Goal: Task Accomplishment & Management: Manage account settings

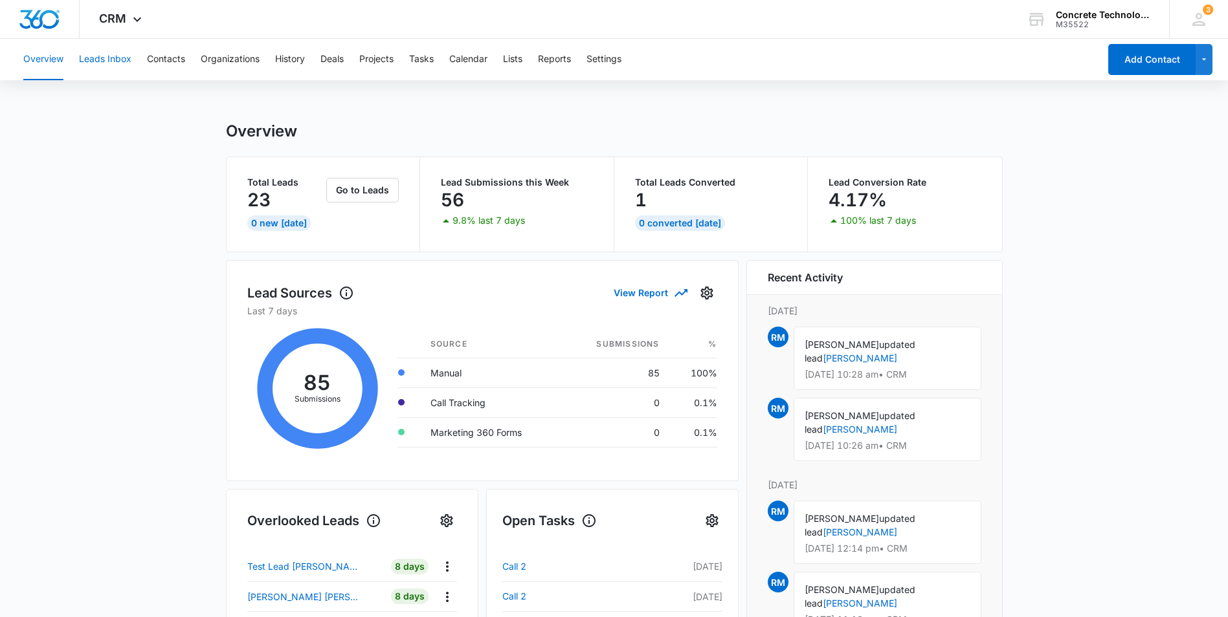
click at [101, 61] on button "Leads Inbox" at bounding box center [105, 59] width 52 height 41
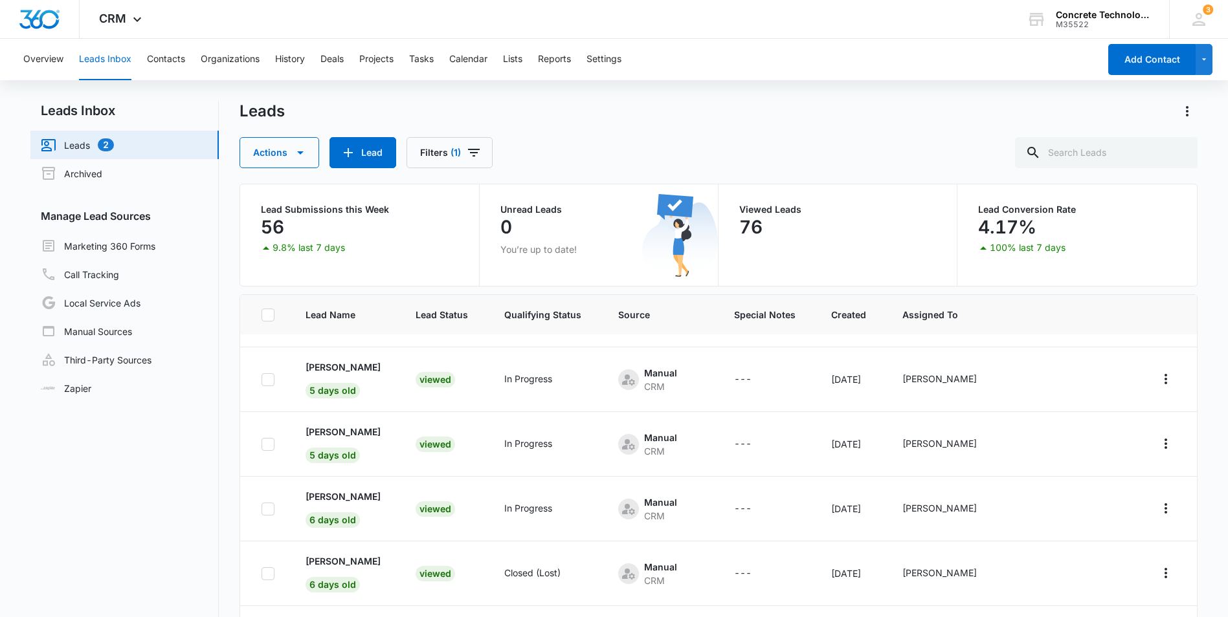
click at [72, 141] on link "Leads 2" at bounding box center [77, 145] width 73 height 16
click at [172, 62] on button "Contacts" at bounding box center [166, 59] width 38 height 41
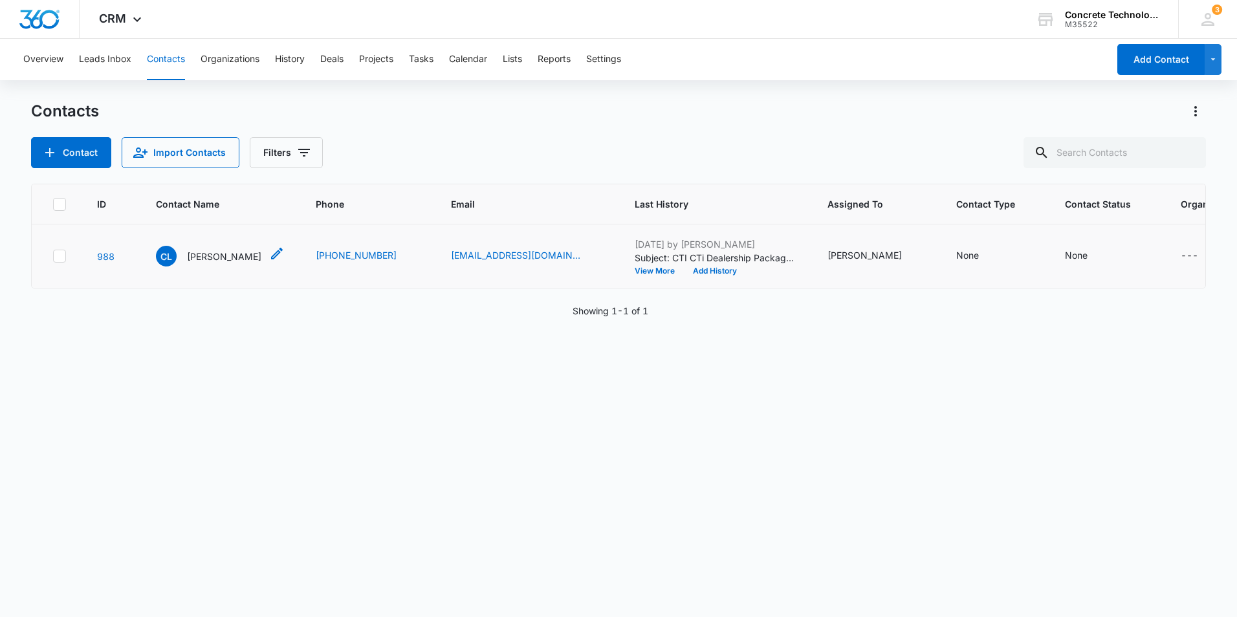
click at [236, 256] on p "[PERSON_NAME]" at bounding box center [224, 257] width 74 height 14
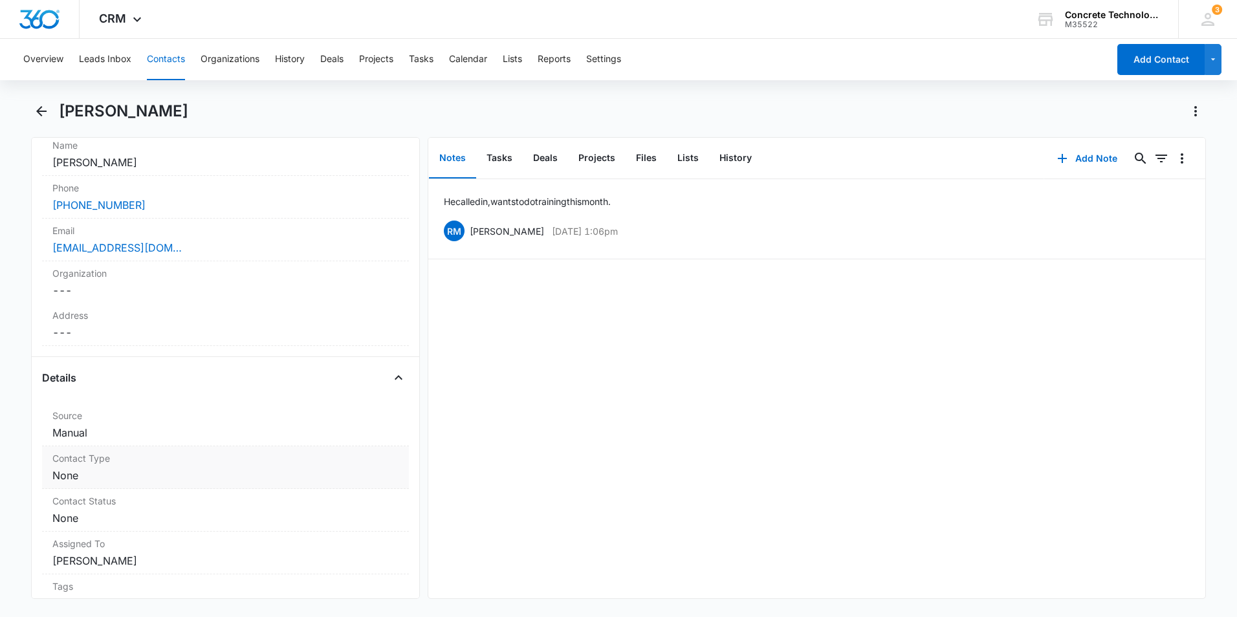
scroll to position [324, 0]
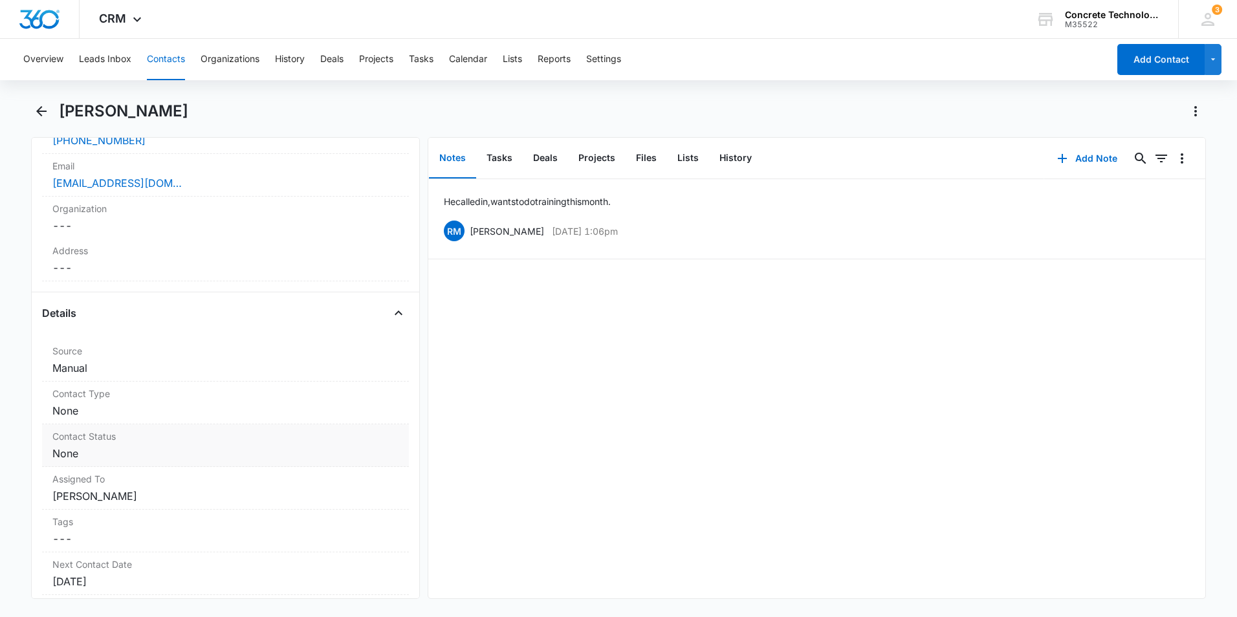
click at [148, 450] on dd "Cancel Save Changes None" at bounding box center [225, 454] width 346 height 16
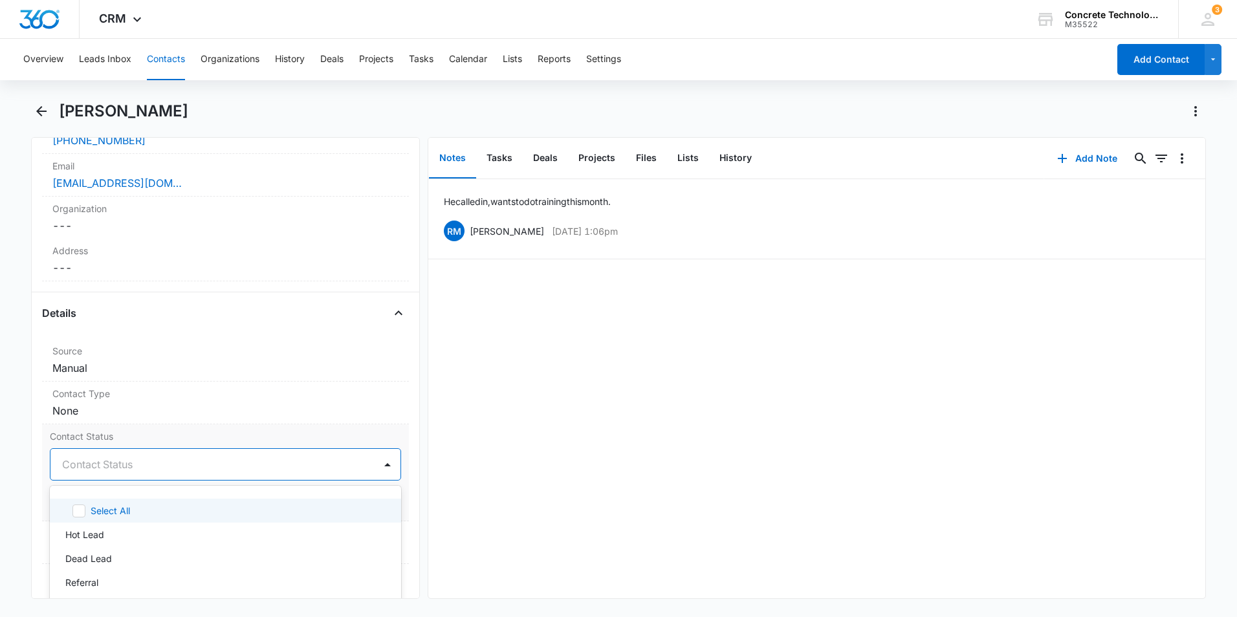
click at [192, 465] on div at bounding box center [210, 465] width 296 height 18
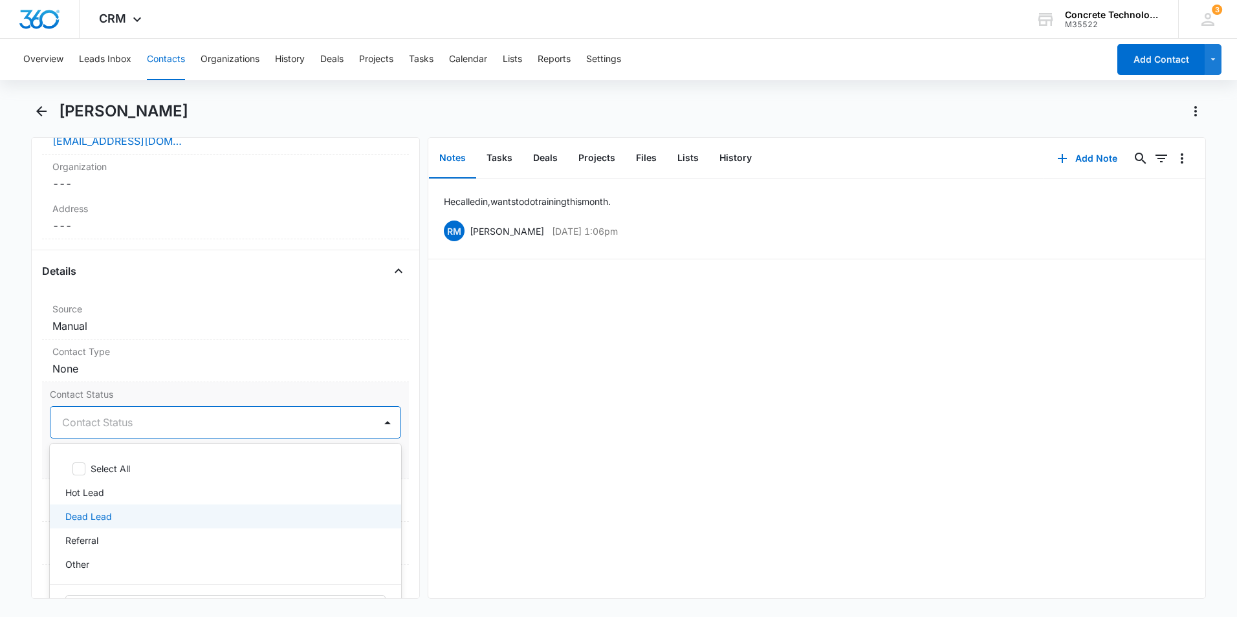
scroll to position [388, 0]
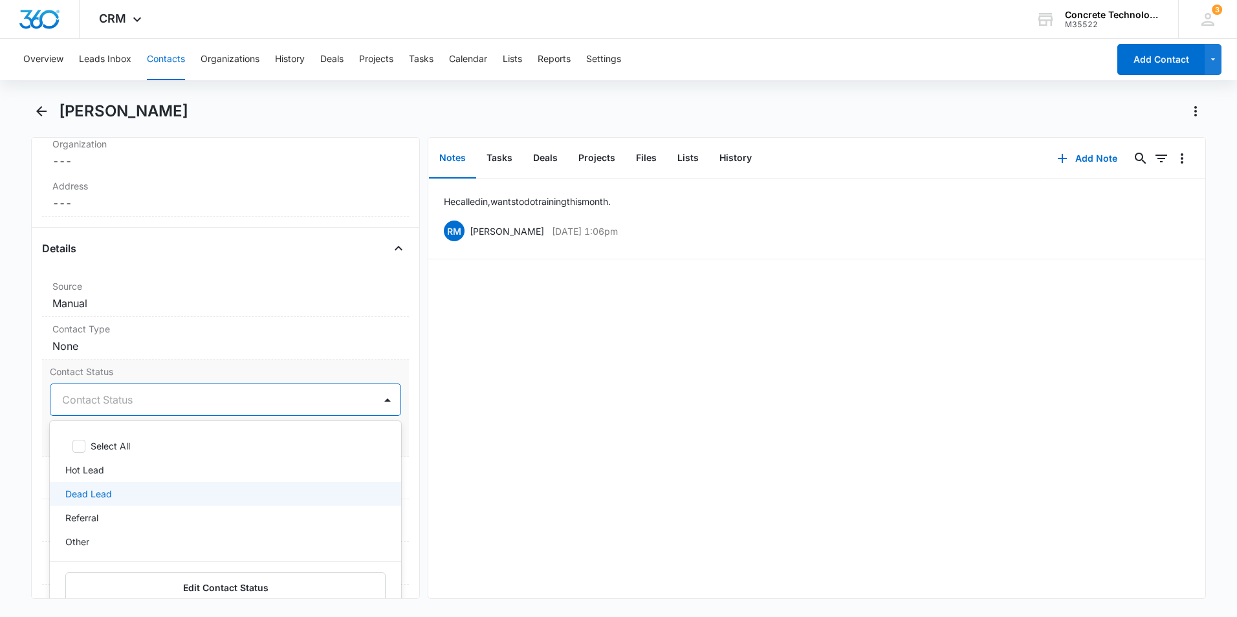
click at [81, 494] on p "Dead Lead" at bounding box center [88, 494] width 47 height 14
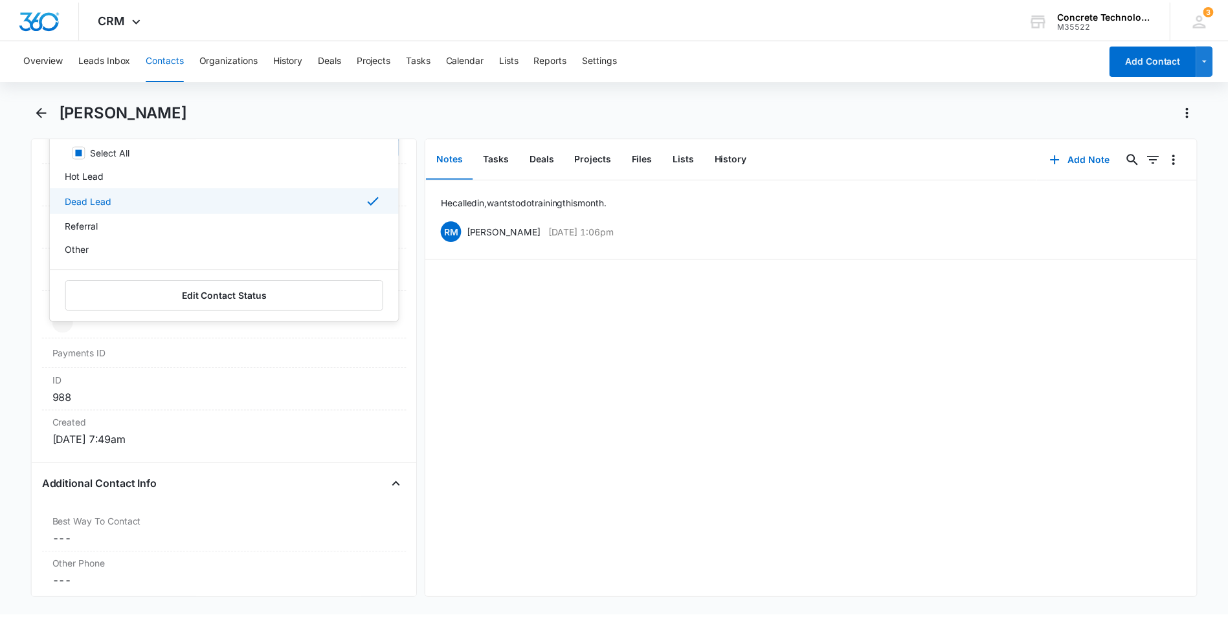
scroll to position [647, 0]
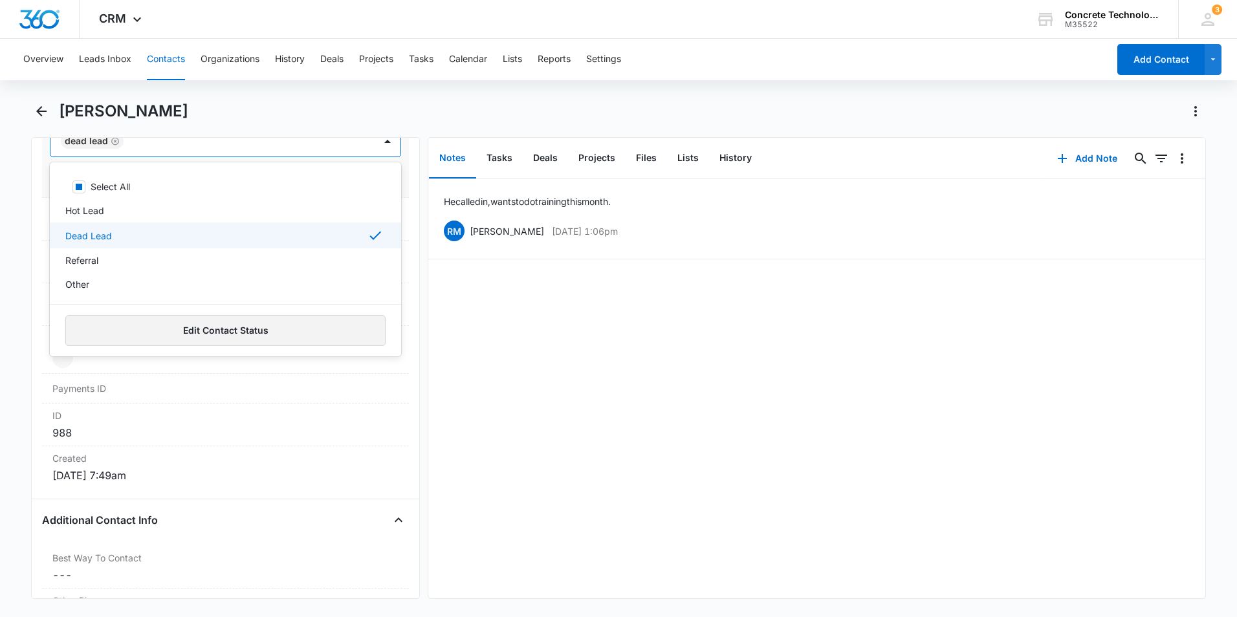
click at [229, 329] on button "Edit Contact Status" at bounding box center [225, 330] width 320 height 31
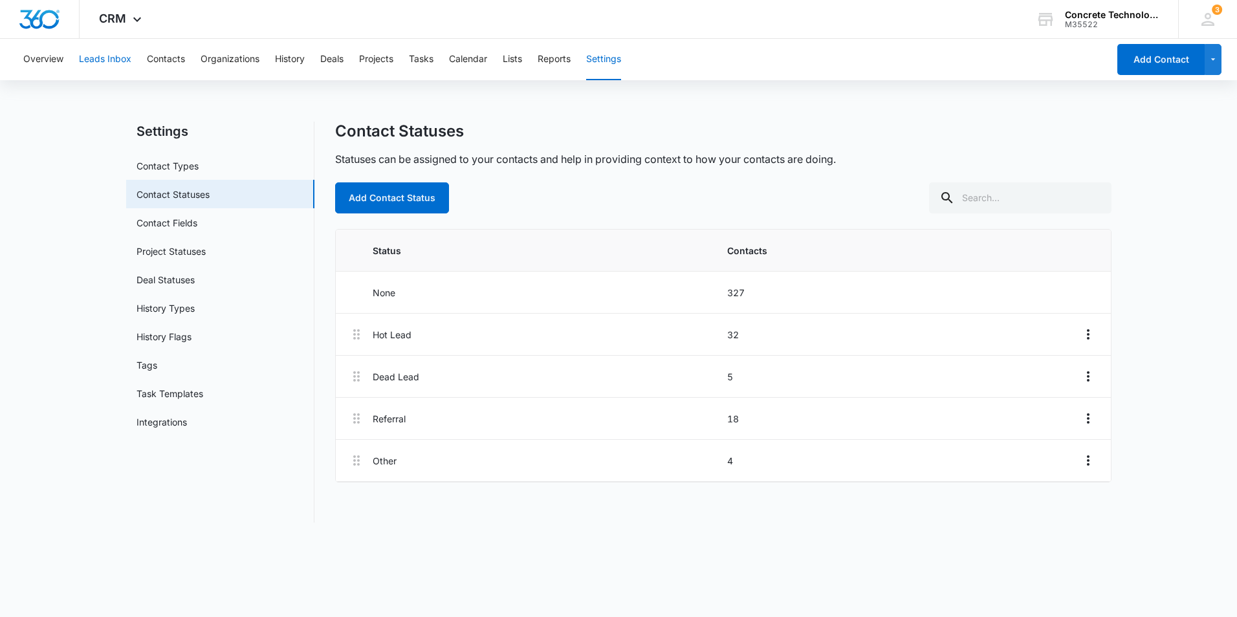
click at [104, 60] on button "Leads Inbox" at bounding box center [105, 59] width 52 height 41
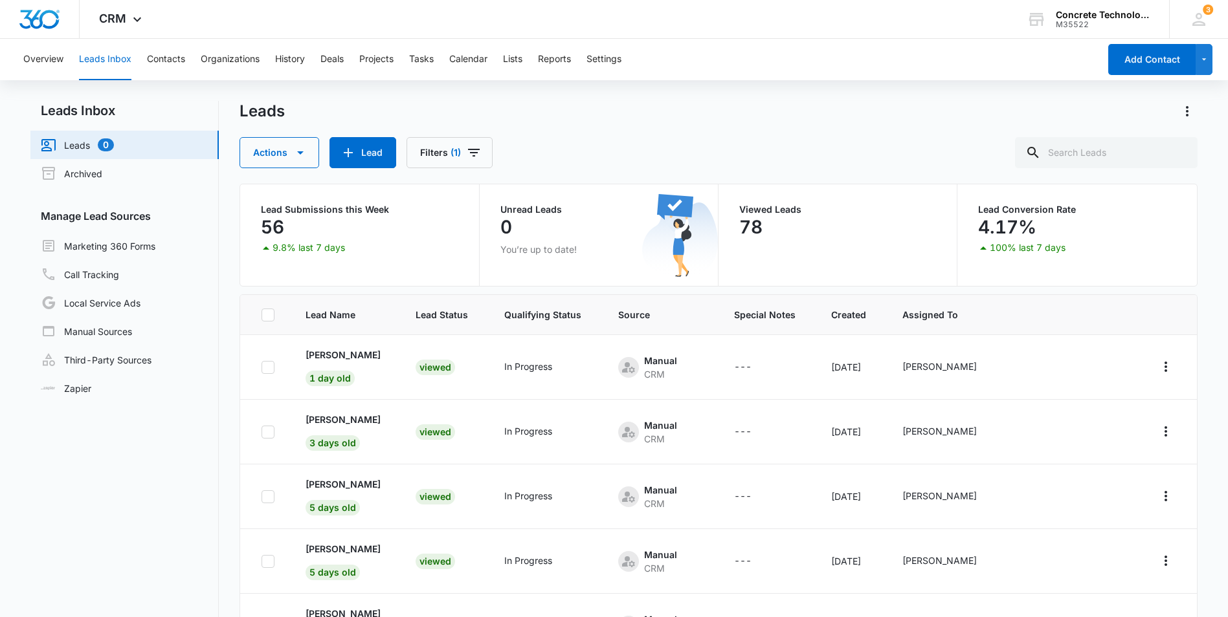
click at [72, 146] on link "Leads 0" at bounding box center [77, 145] width 73 height 16
click at [1201, 17] on icon at bounding box center [1198, 19] width 13 height 13
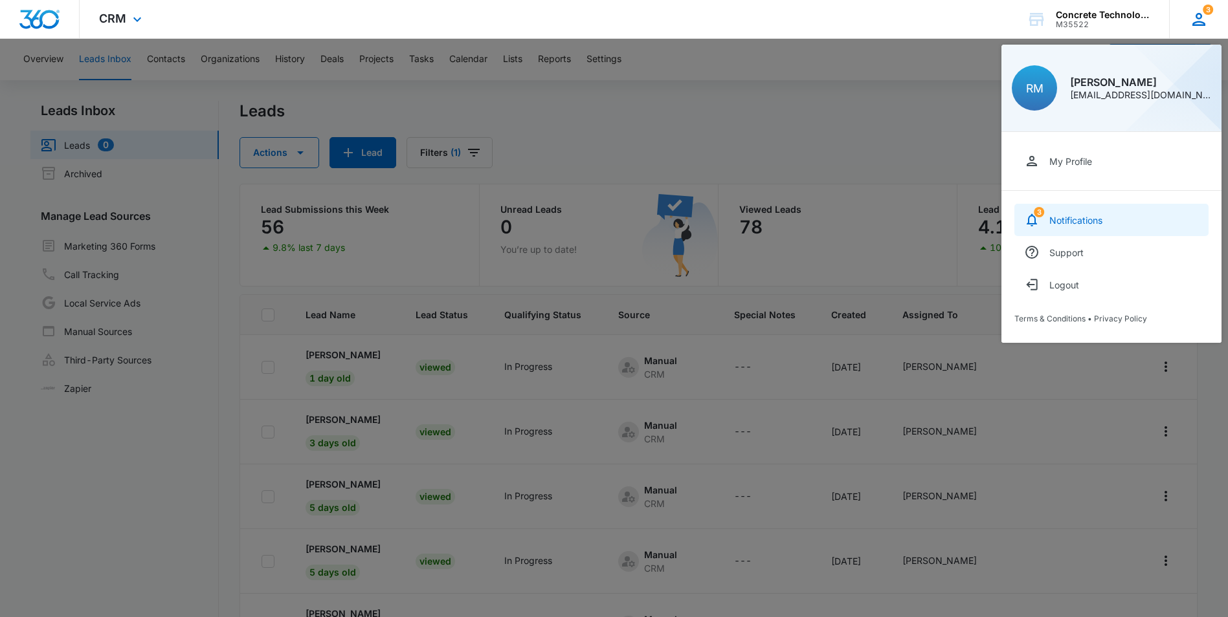
click at [1069, 221] on div "Notifications" at bounding box center [1075, 220] width 53 height 11
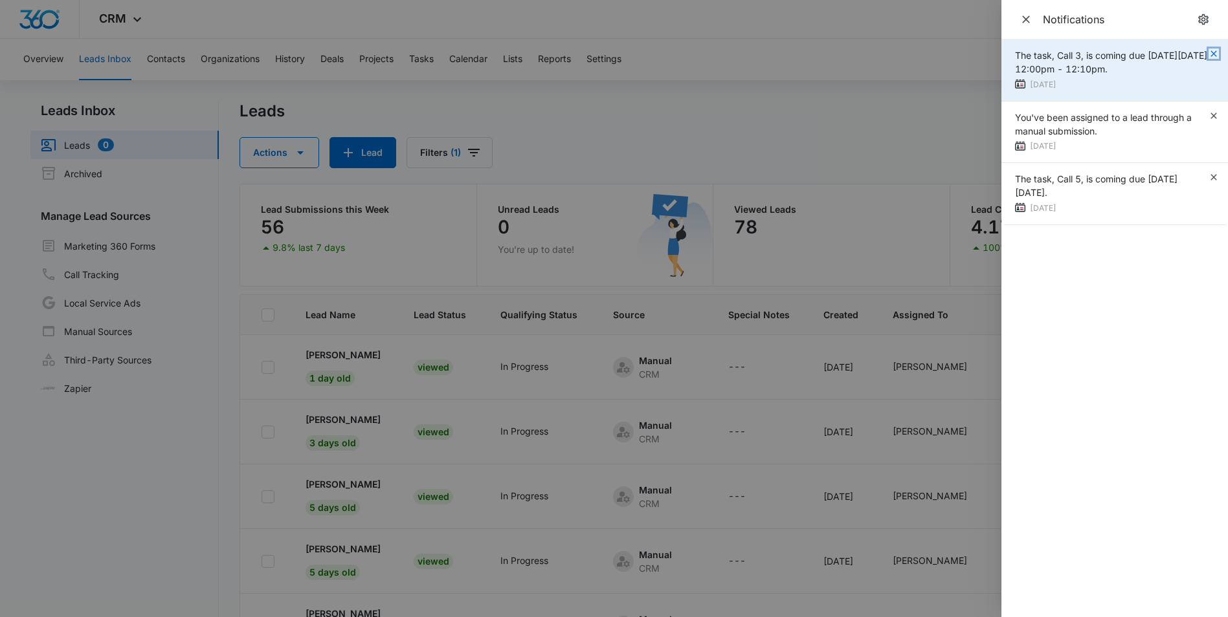
click at [1215, 54] on icon "button" at bounding box center [1213, 54] width 10 height 10
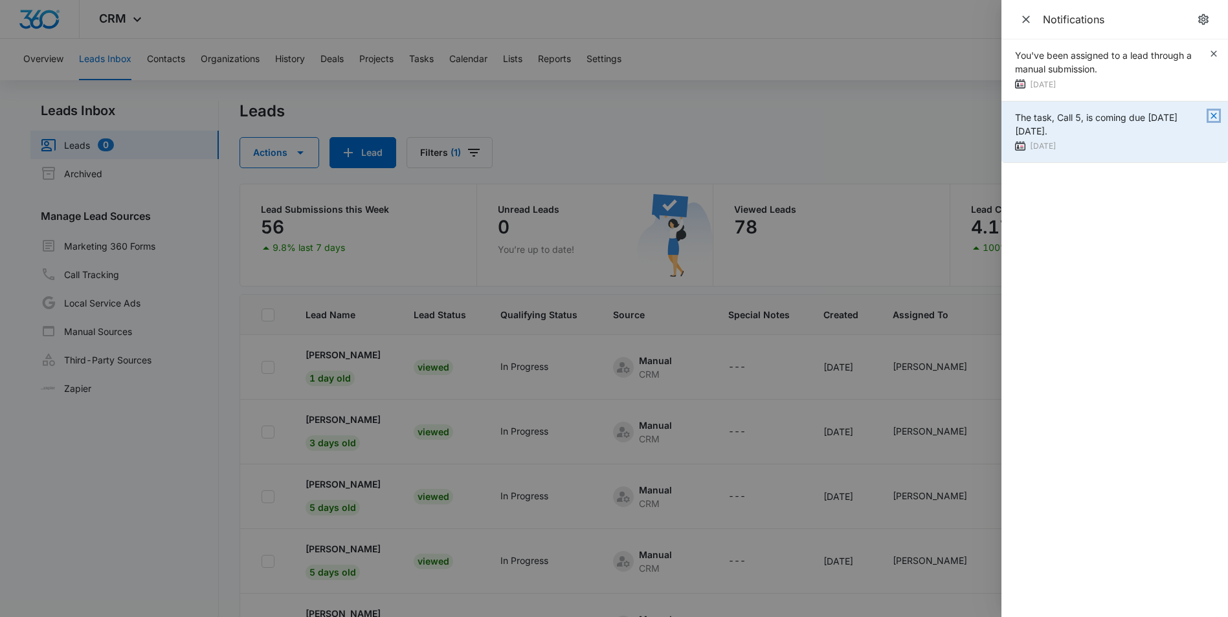
click at [1214, 117] on icon "button" at bounding box center [1213, 116] width 10 height 10
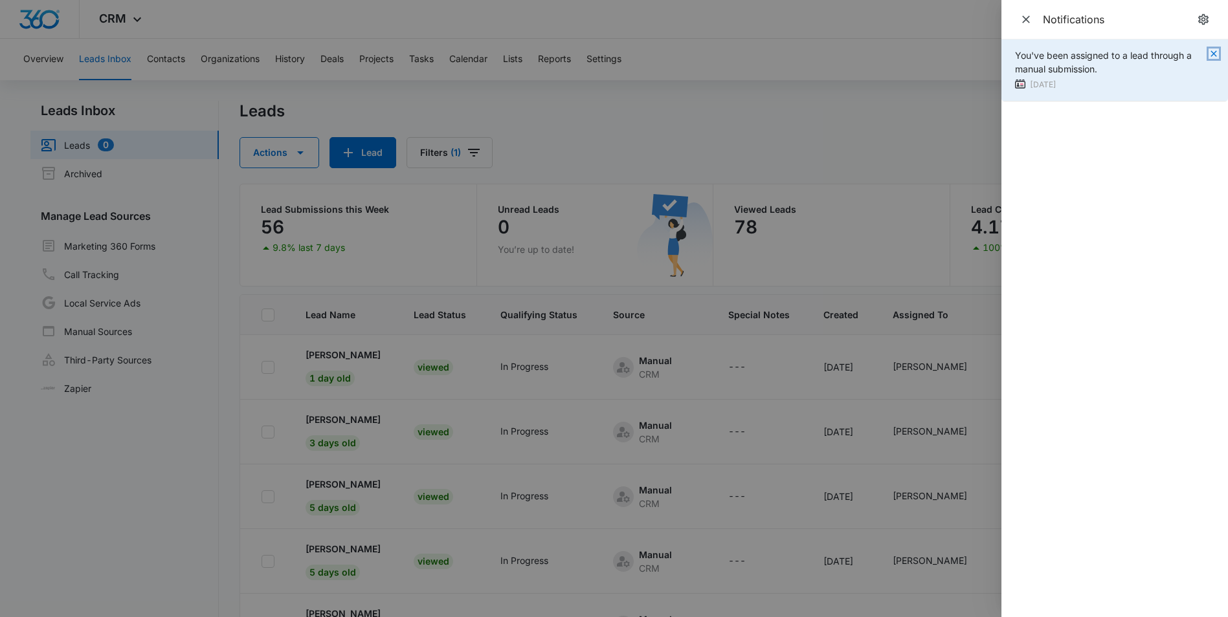
click at [1214, 56] on icon "button" at bounding box center [1213, 54] width 10 height 10
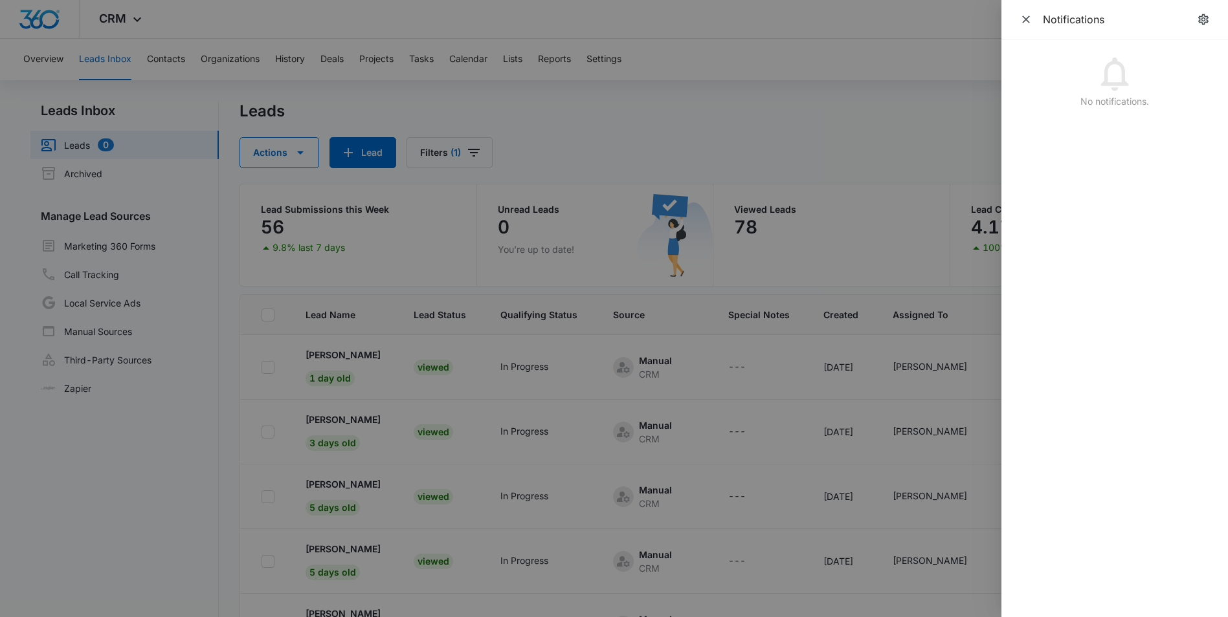
click at [834, 113] on div at bounding box center [614, 308] width 1228 height 617
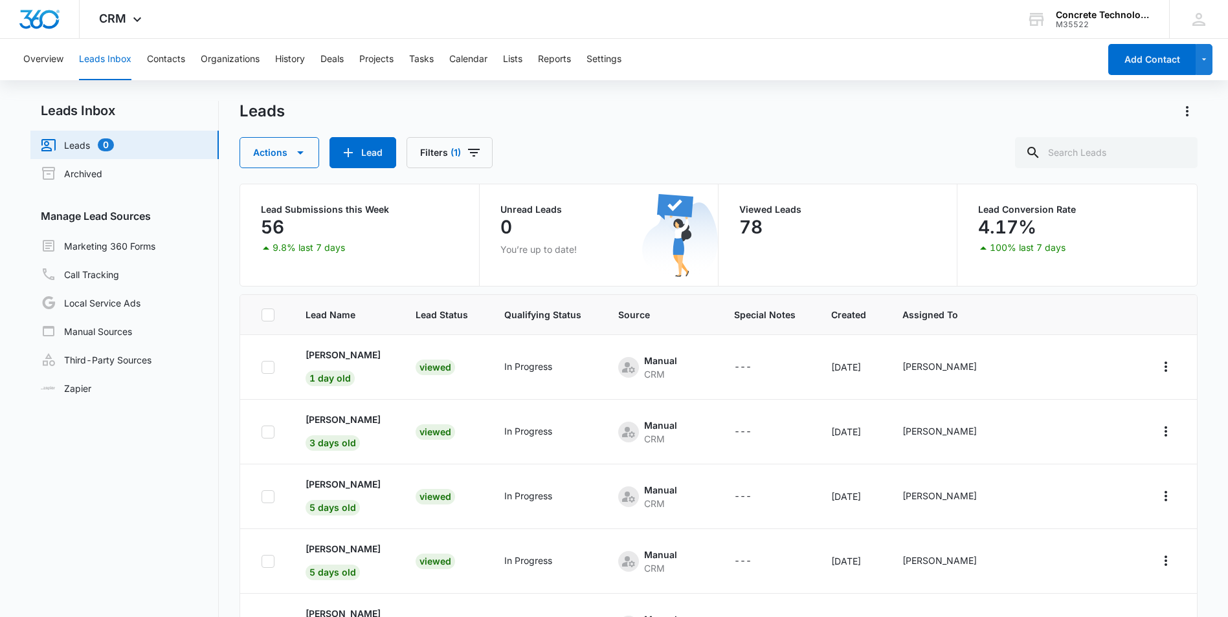
click at [76, 144] on link "Leads 0" at bounding box center [77, 145] width 73 height 16
click at [332, 353] on p "[PERSON_NAME]" at bounding box center [342, 355] width 75 height 14
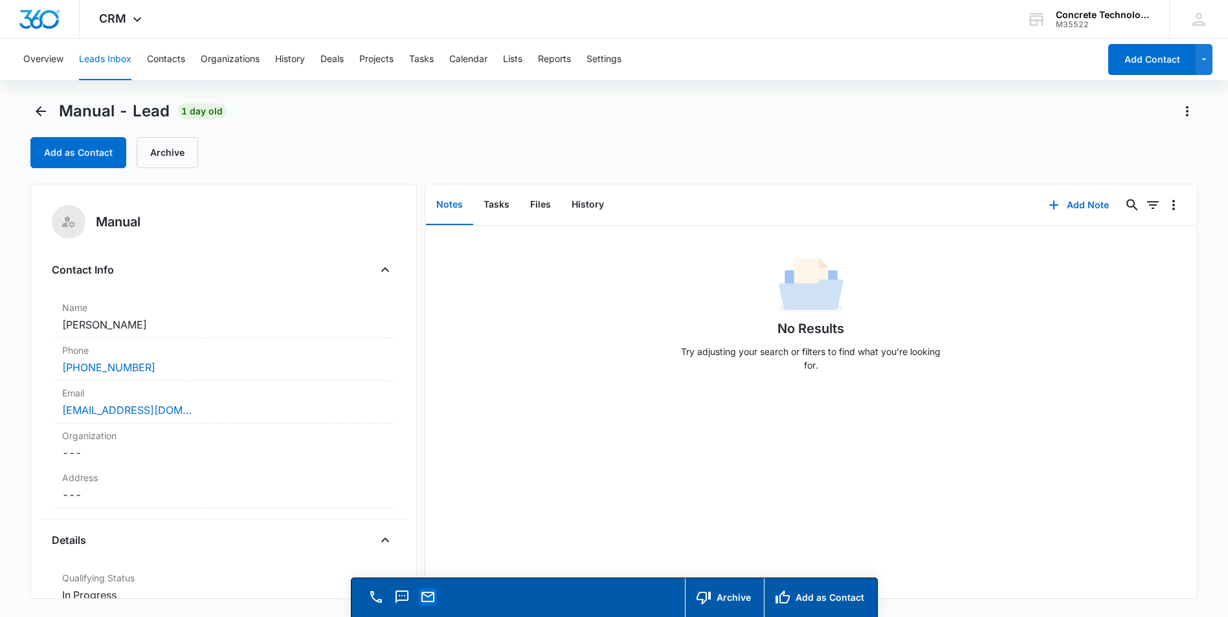
click at [430, 600] on icon "Email" at bounding box center [428, 598] width 16 height 16
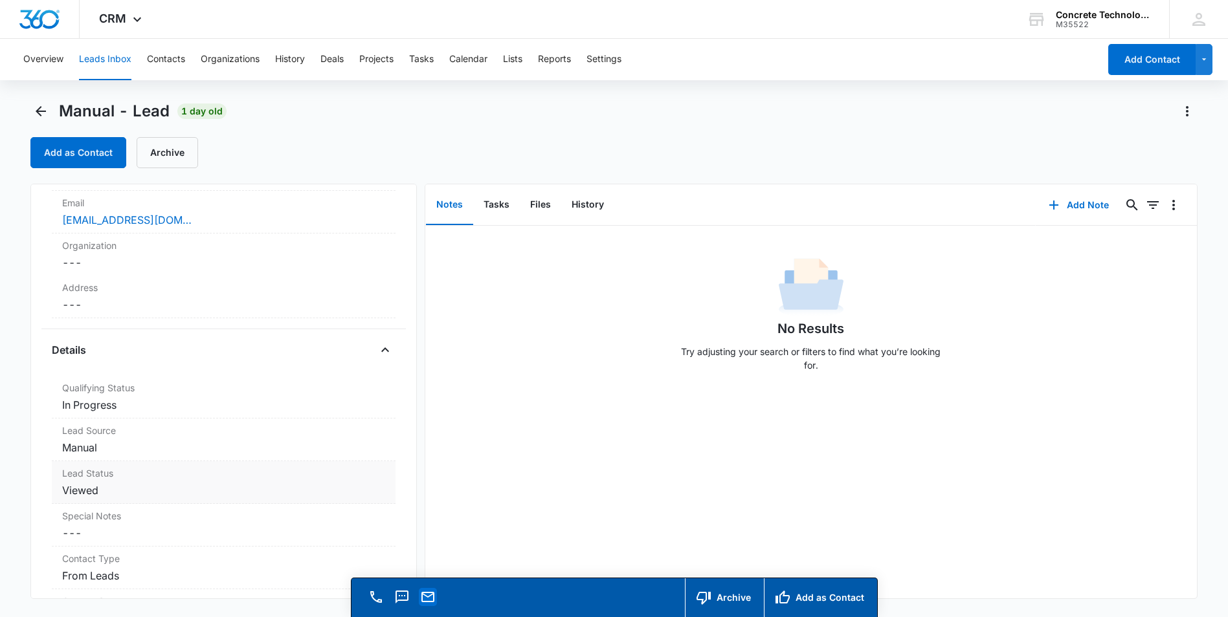
scroll to position [194, 0]
click at [427, 598] on icon "Email" at bounding box center [428, 598] width 16 height 16
click at [421, 595] on icon "Email" at bounding box center [427, 597] width 13 height 10
click at [1200, 17] on icon at bounding box center [1198, 19] width 13 height 13
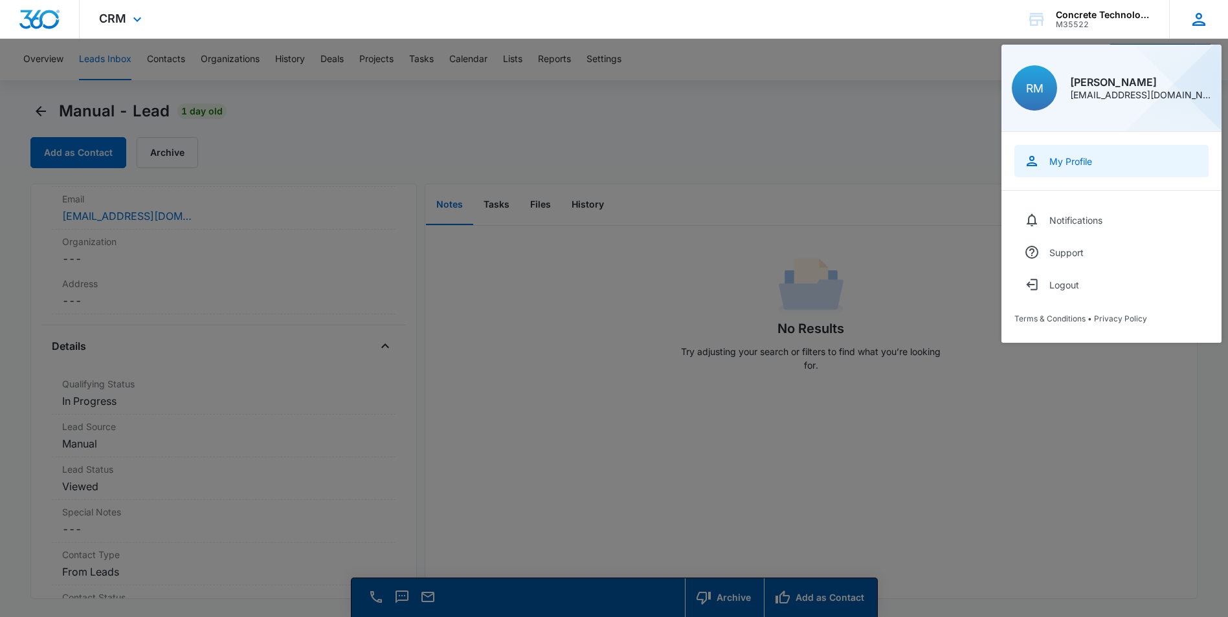
click at [1073, 159] on div "My Profile" at bounding box center [1070, 161] width 43 height 11
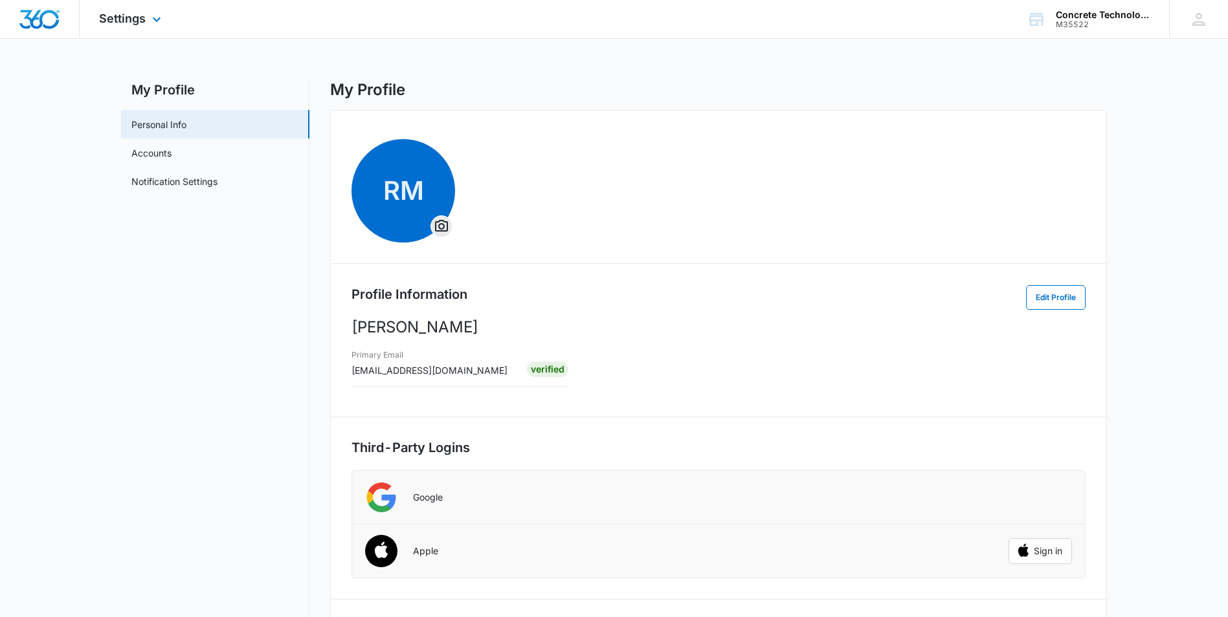
click at [36, 17] on img "Dashboard" at bounding box center [39, 19] width 41 height 19
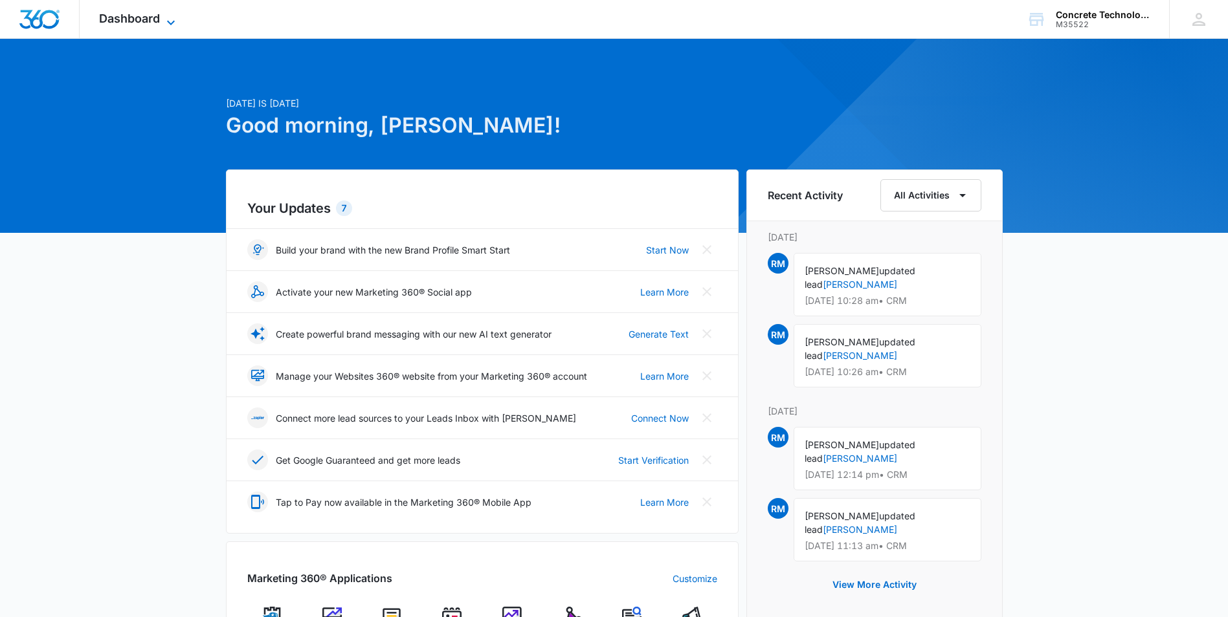
click at [142, 17] on span "Dashboard" at bounding box center [129, 19] width 61 height 14
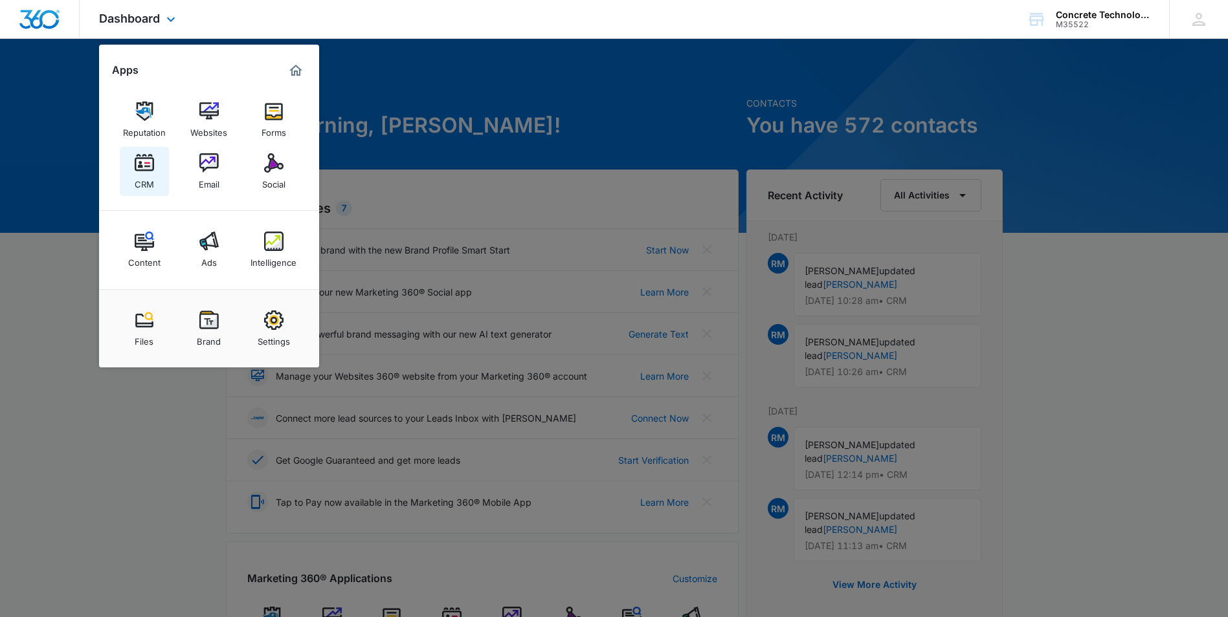
click at [144, 169] on img at bounding box center [144, 162] width 19 height 19
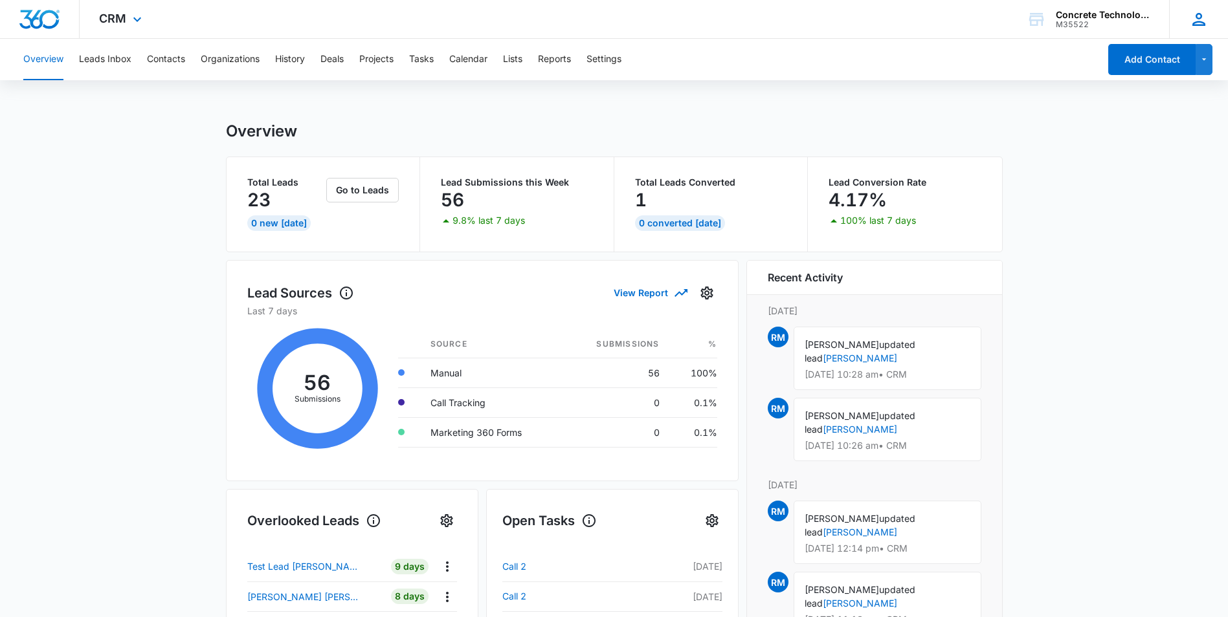
click at [1197, 21] on icon at bounding box center [1198, 19] width 13 height 13
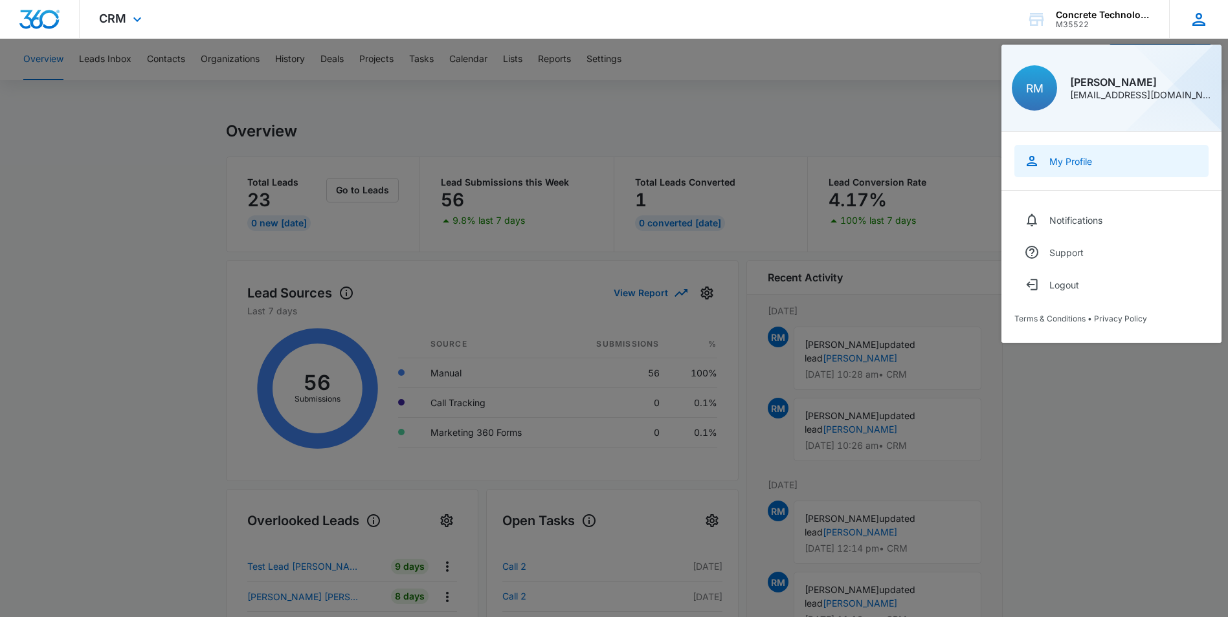
click at [1066, 162] on div "My Profile" at bounding box center [1070, 161] width 43 height 11
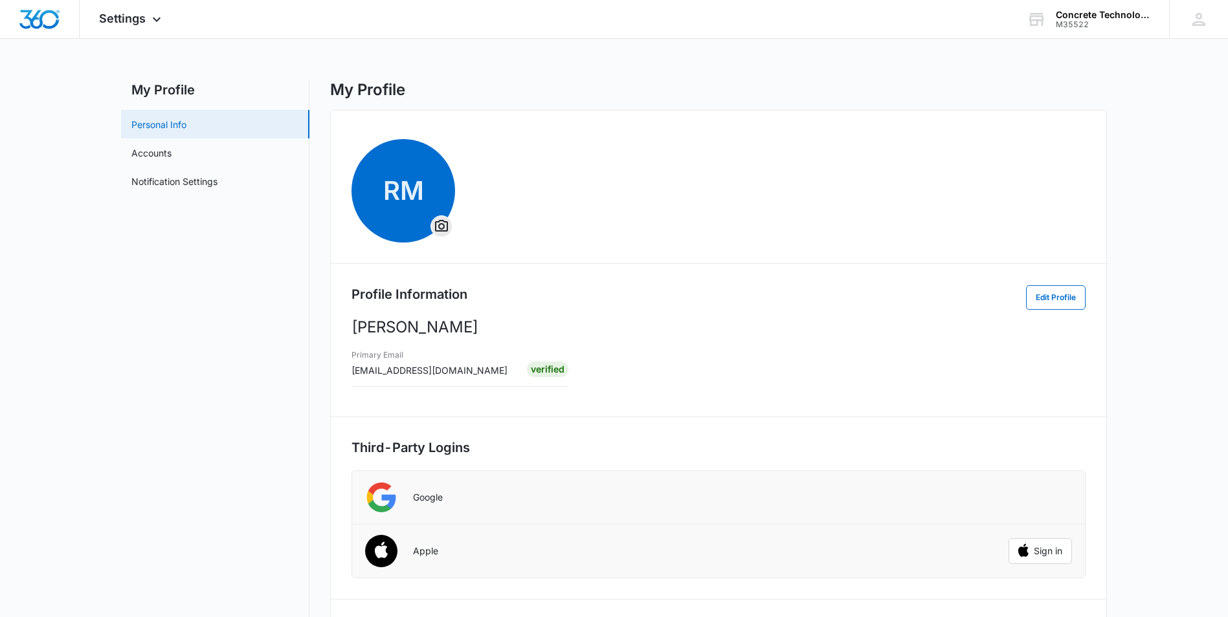
click at [164, 122] on link "Personal Info" at bounding box center [158, 125] width 55 height 14
click at [1196, 22] on icon at bounding box center [1198, 19] width 19 height 19
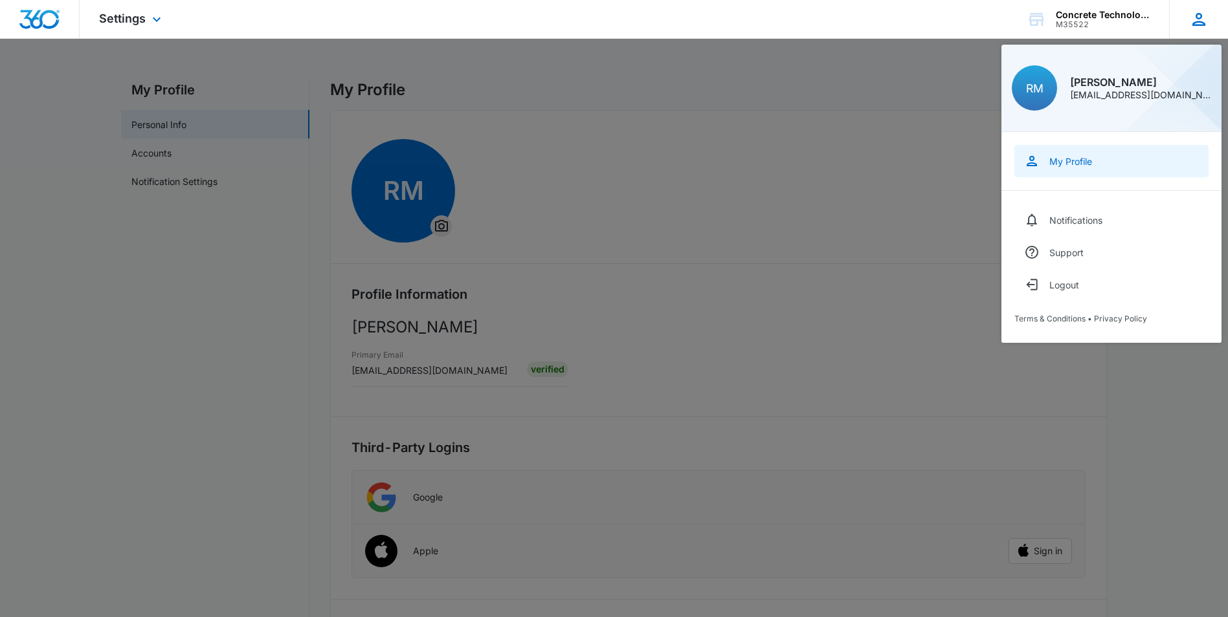
click at [1071, 160] on div "My Profile" at bounding box center [1070, 161] width 43 height 11
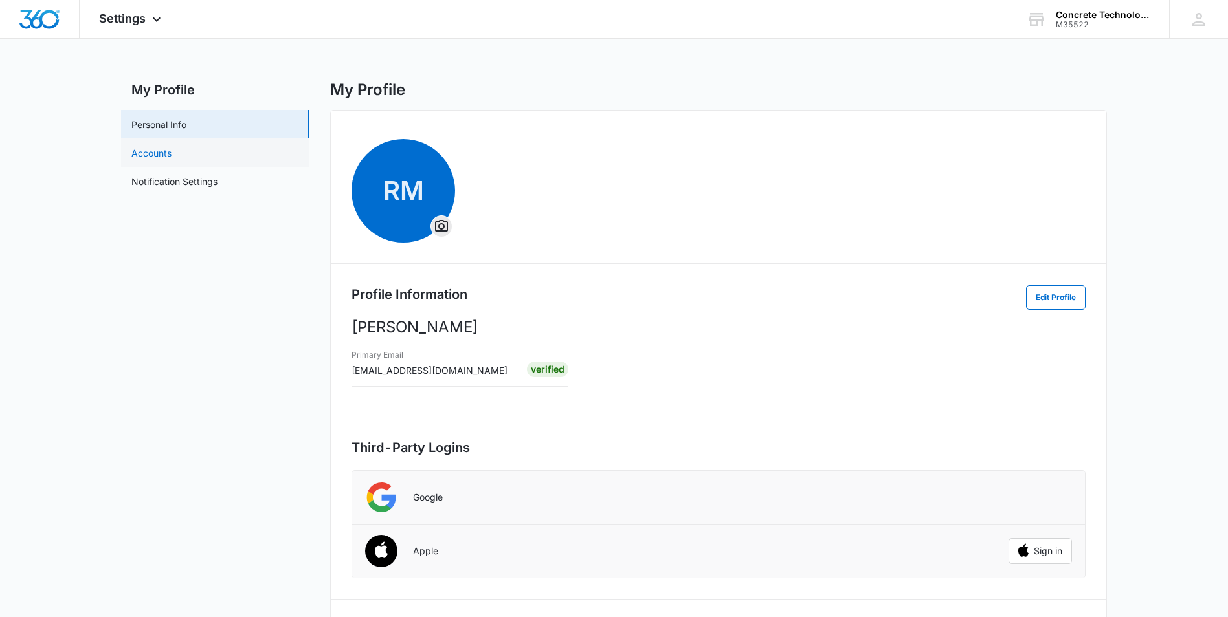
click at [159, 150] on link "Accounts" at bounding box center [151, 153] width 40 height 14
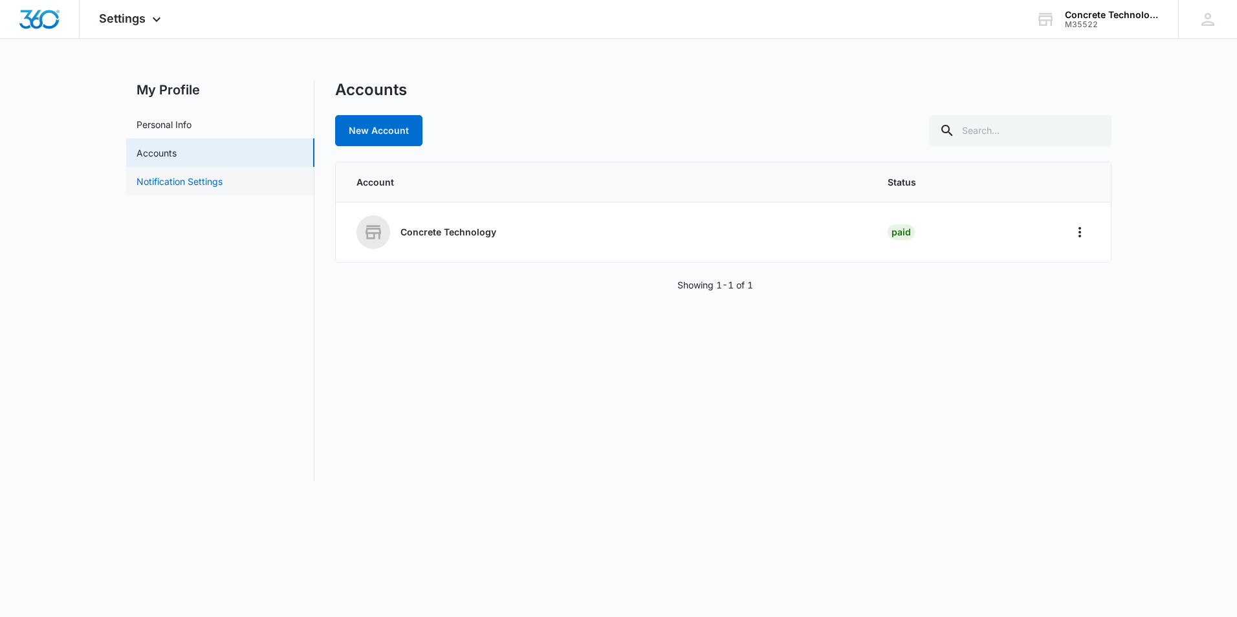
click at [172, 180] on link "Notification Settings" at bounding box center [180, 182] width 86 height 14
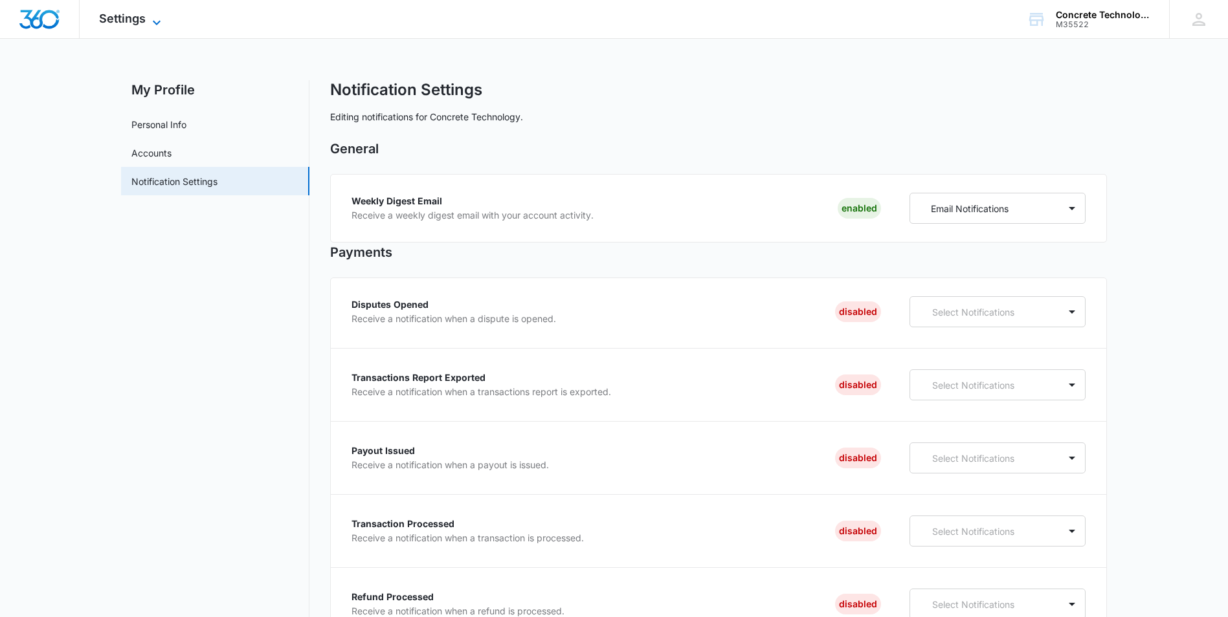
click at [127, 16] on span "Settings" at bounding box center [122, 19] width 47 height 14
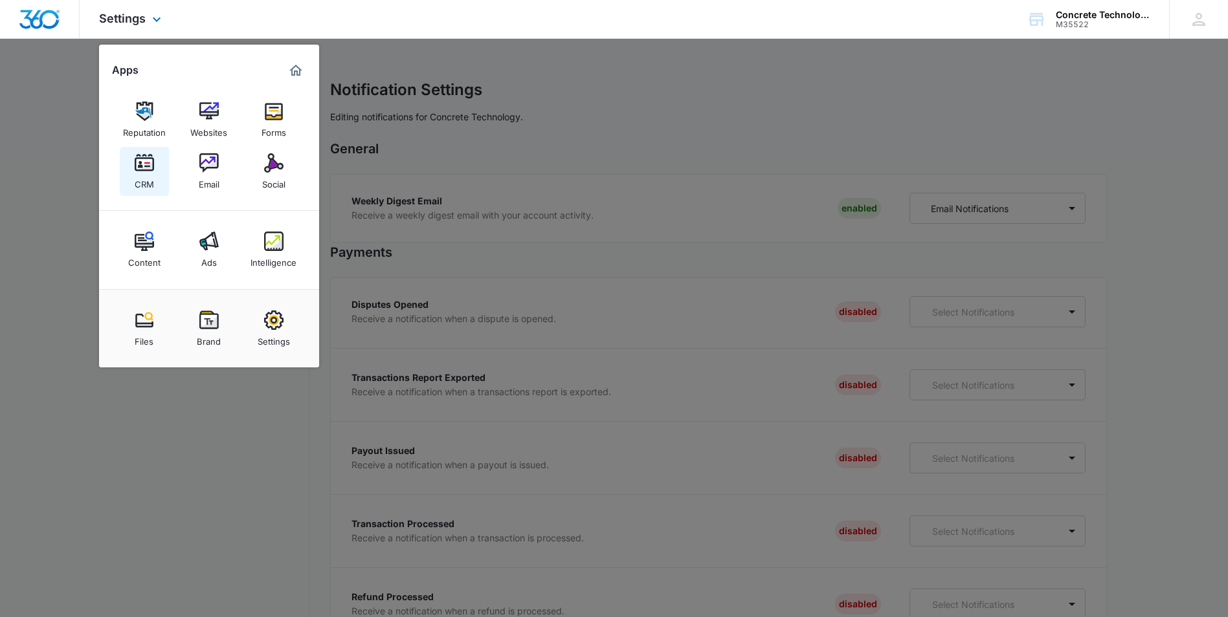
click at [139, 171] on img at bounding box center [144, 162] width 19 height 19
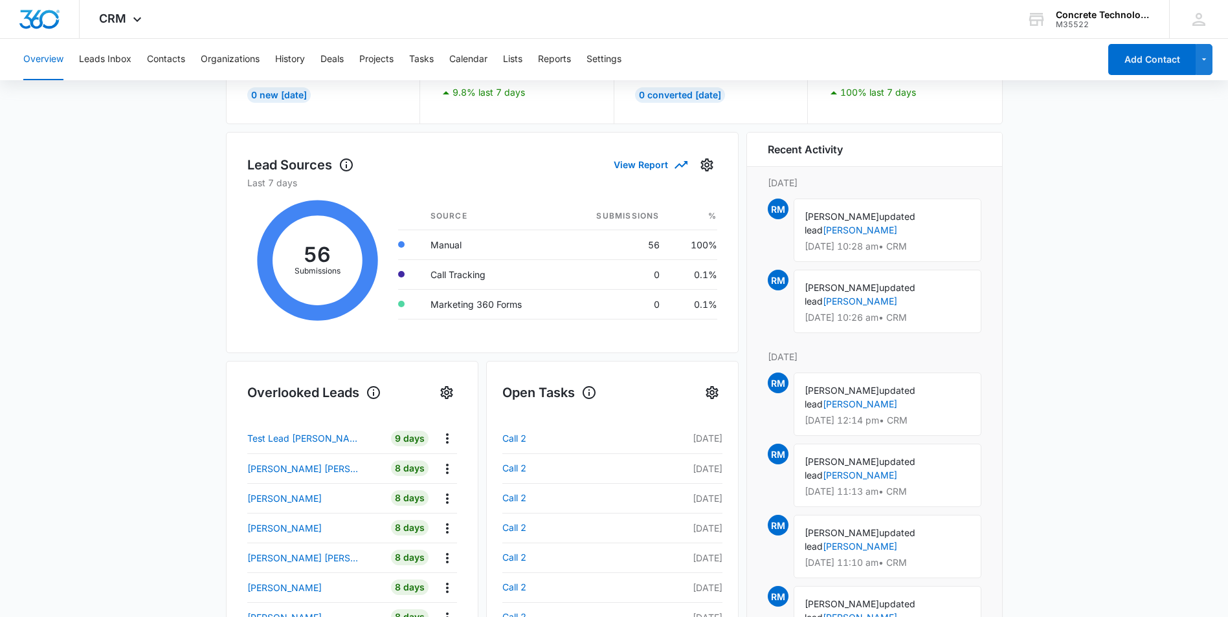
scroll to position [129, 0]
click at [108, 54] on button "Leads Inbox" at bounding box center [105, 59] width 52 height 41
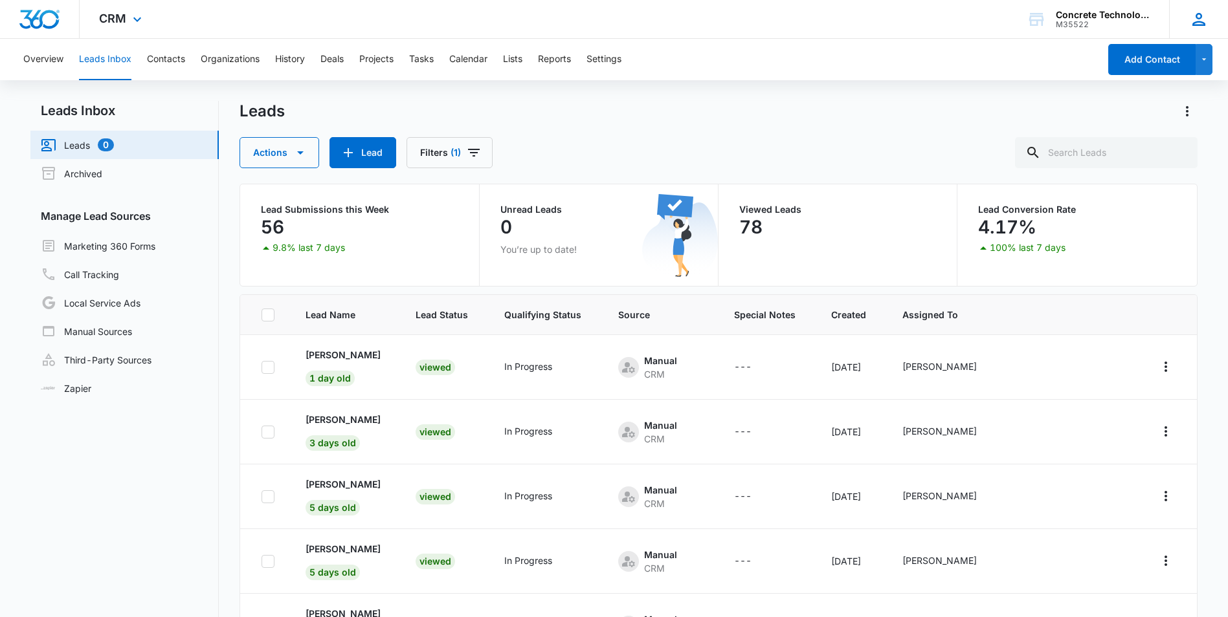
click at [1200, 21] on icon at bounding box center [1198, 19] width 13 height 13
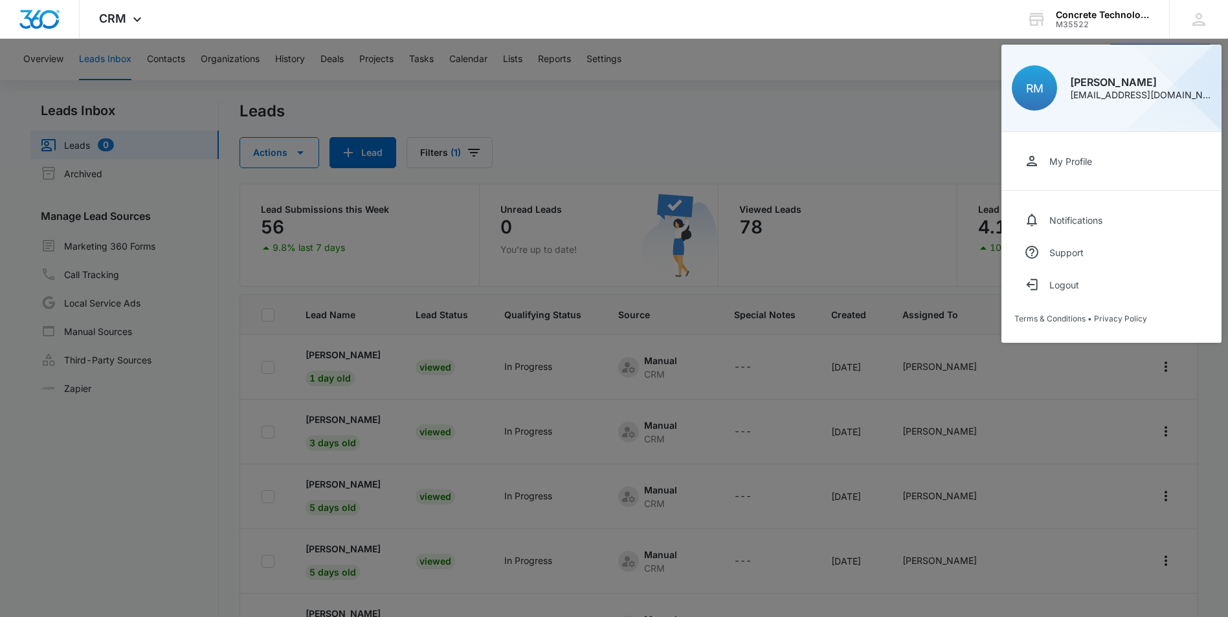
click at [883, 120] on div at bounding box center [614, 308] width 1228 height 617
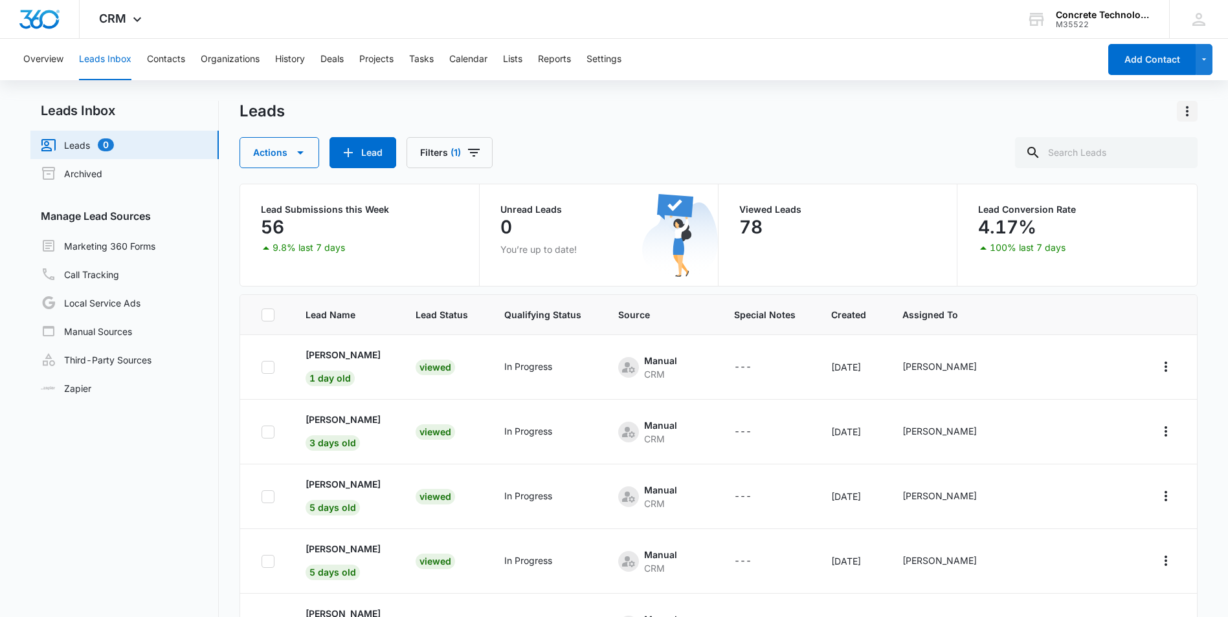
click at [1190, 115] on icon "Actions" at bounding box center [1187, 112] width 16 height 16
click at [1061, 102] on div "Leads" at bounding box center [717, 111] width 957 height 21
click at [1036, 19] on icon at bounding box center [1036, 20] width 15 height 10
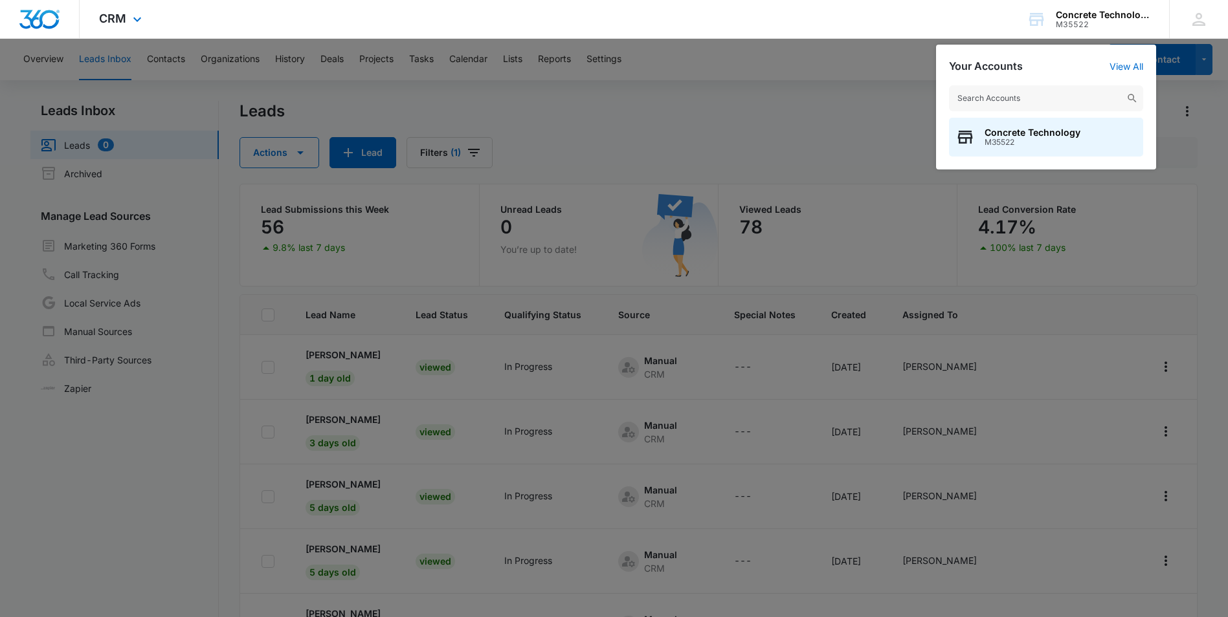
click at [964, 11] on div "CRM Apps Reputation Websites Forms CRM Email Social Content Ads Intelligence Fi…" at bounding box center [614, 19] width 1228 height 39
click at [755, 129] on div at bounding box center [614, 308] width 1228 height 617
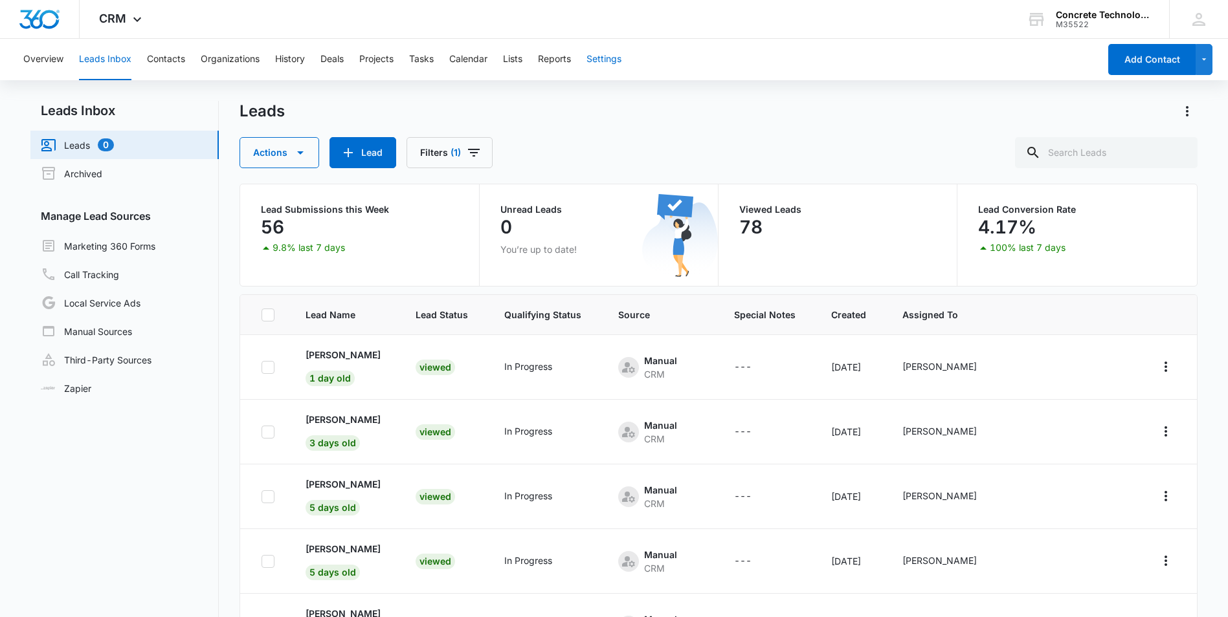
click at [608, 58] on button "Settings" at bounding box center [603, 59] width 35 height 41
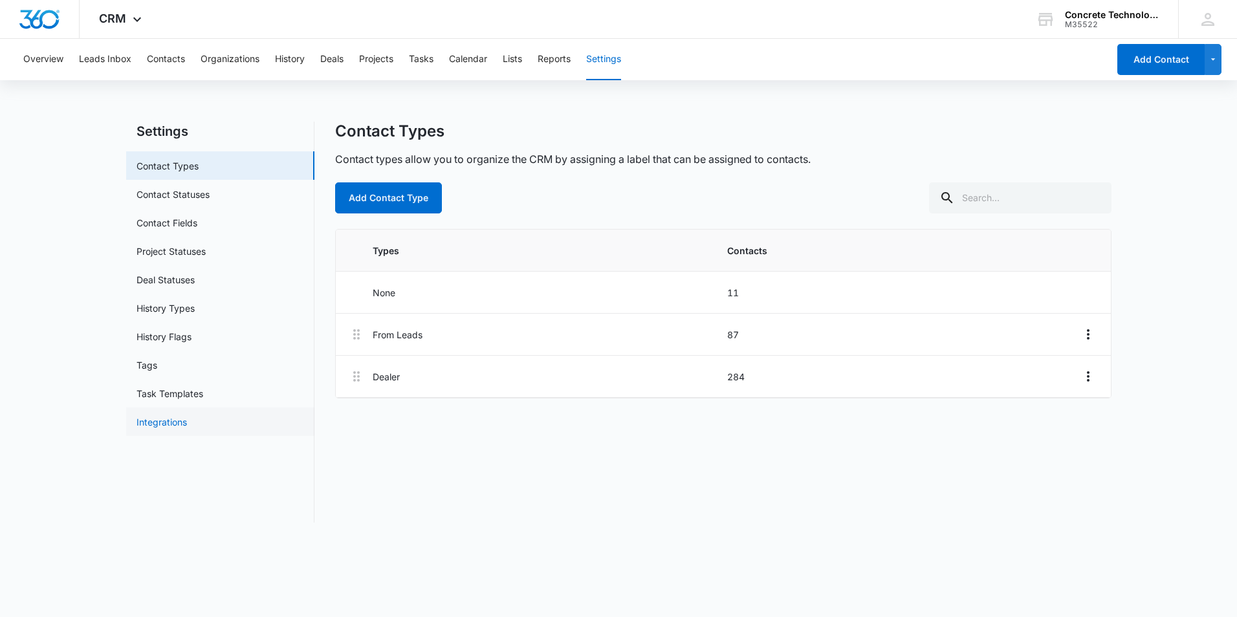
click at [161, 416] on link "Integrations" at bounding box center [162, 423] width 50 height 14
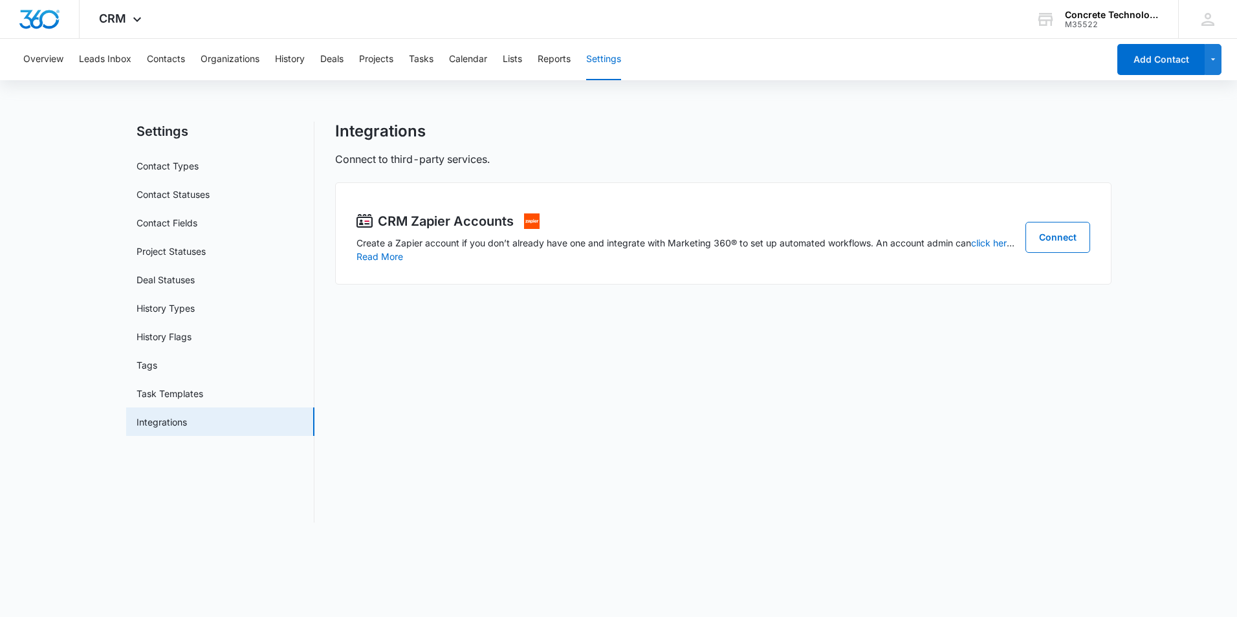
click at [82, 302] on main "Settings Contact Types Contact Statuses Contact Fields Project Statuses Deal St…" at bounding box center [618, 330] width 1237 height 417
click at [69, 137] on main "Settings Contact Types Contact Statuses Contact Fields Project Statuses Deal St…" at bounding box center [618, 330] width 1237 height 417
click at [102, 61] on button "Leads Inbox" at bounding box center [105, 59] width 52 height 41
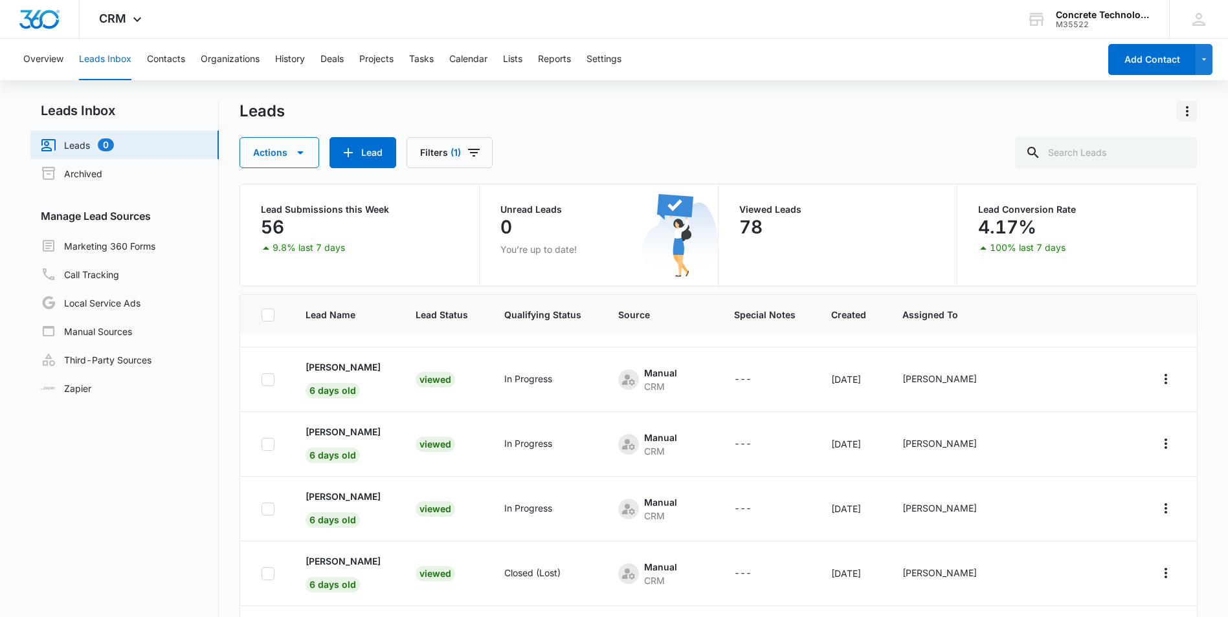
click at [1188, 112] on icon "Actions" at bounding box center [1187, 112] width 16 height 16
click at [1092, 97] on div "Overview Leads Inbox Contacts Organizations History Deals Projects Tasks Calend…" at bounding box center [614, 383] width 1228 height 688
click at [1201, 23] on icon at bounding box center [1198, 19] width 13 height 13
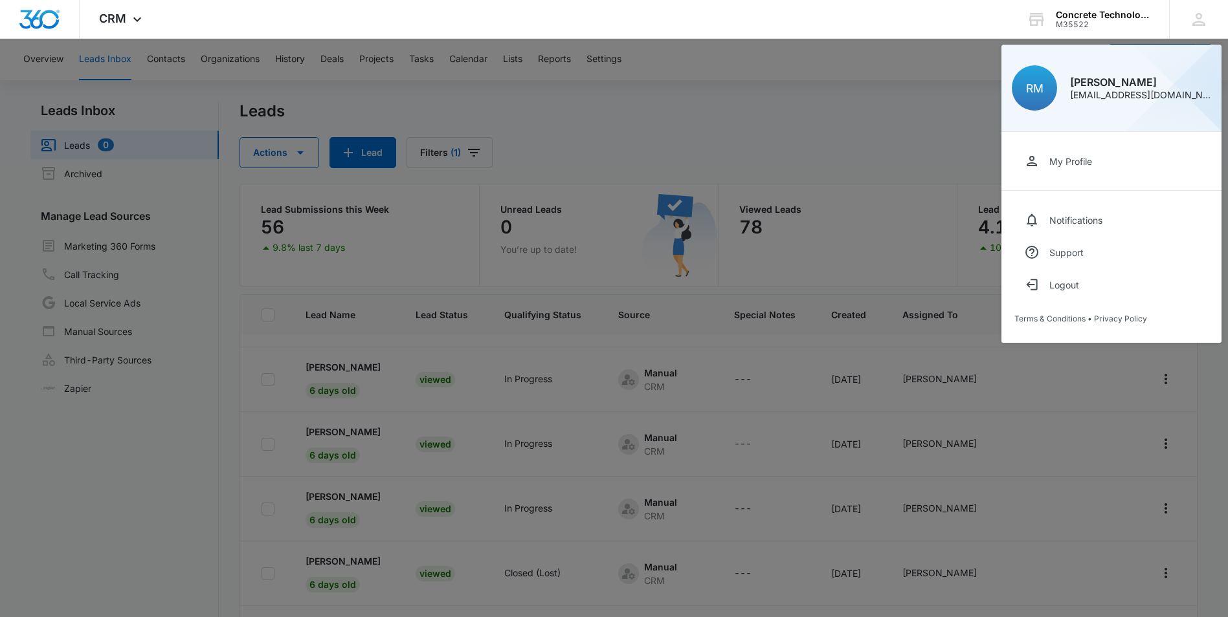
click at [890, 142] on div at bounding box center [614, 308] width 1228 height 617
